Goal: Information Seeking & Learning: Learn about a topic

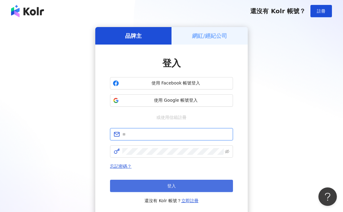
type input "**********"
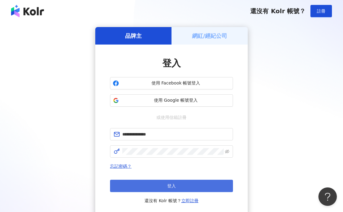
click at [140, 187] on button "登入" at bounding box center [171, 186] width 123 height 12
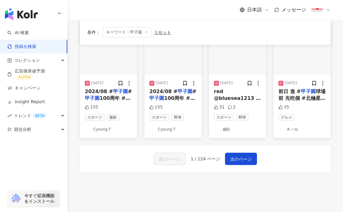
scroll to position [363, 0]
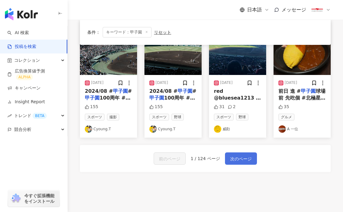
click at [243, 158] on span "次のページ" at bounding box center [241, 158] width 22 height 7
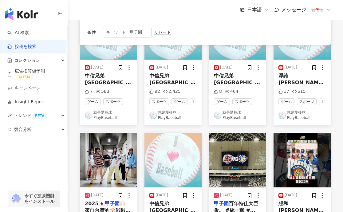
scroll to position [231, 0]
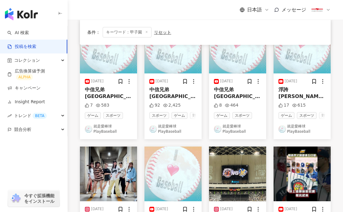
click at [166, 127] on link "就是愛棒球PlayBaseball" at bounding box center [172, 129] width 47 height 10
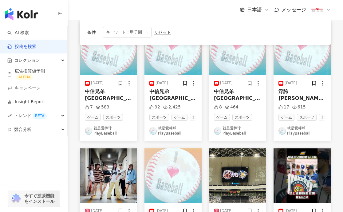
scroll to position [333, 0]
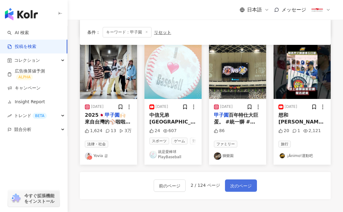
click at [238, 188] on span "次のページ" at bounding box center [241, 185] width 22 height 7
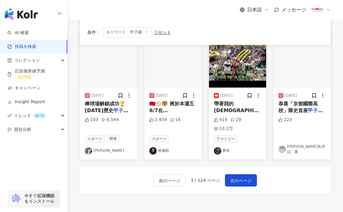
scroll to position [404, 0]
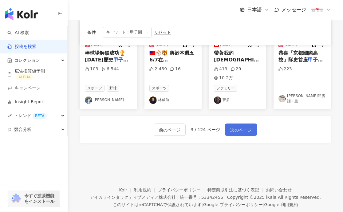
click at [243, 126] on span "次のページ" at bounding box center [241, 129] width 22 height 7
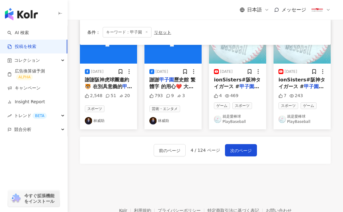
scroll to position [401, 0]
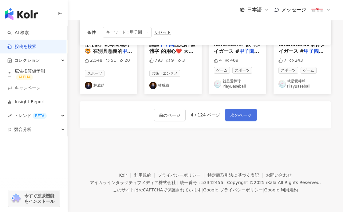
click at [247, 115] on span "次のページ" at bounding box center [241, 115] width 22 height 7
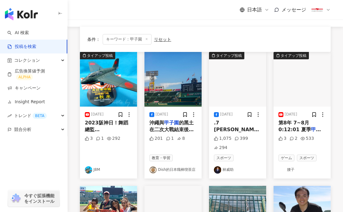
scroll to position [0, 0]
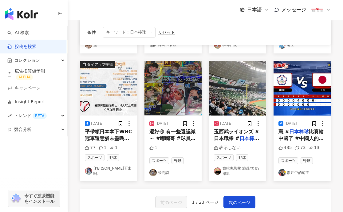
scroll to position [314, 0]
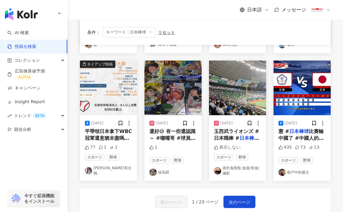
click at [290, 173] on link "散戶中的霸主" at bounding box center [301, 172] width 47 height 7
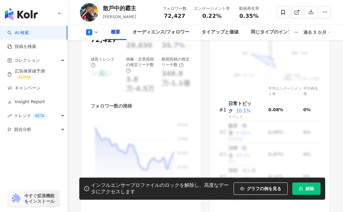
scroll to position [398, 0]
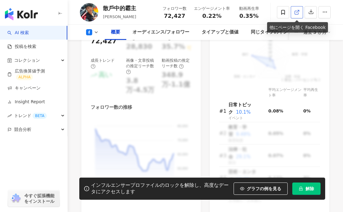
click at [297, 14] on icon at bounding box center [296, 12] width 3 height 3
